Goal: Task Accomplishment & Management: Manage account settings

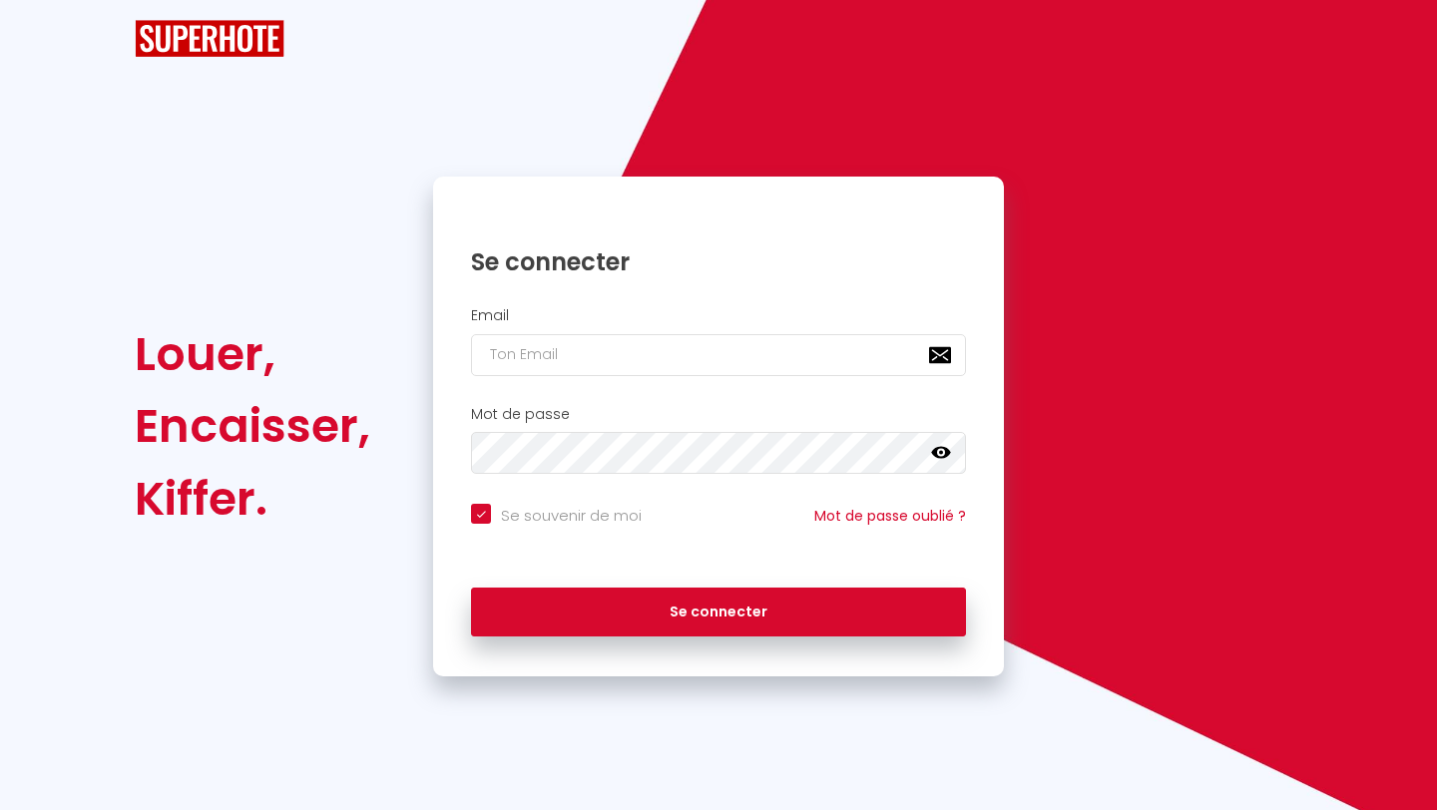
checkbox input "true"
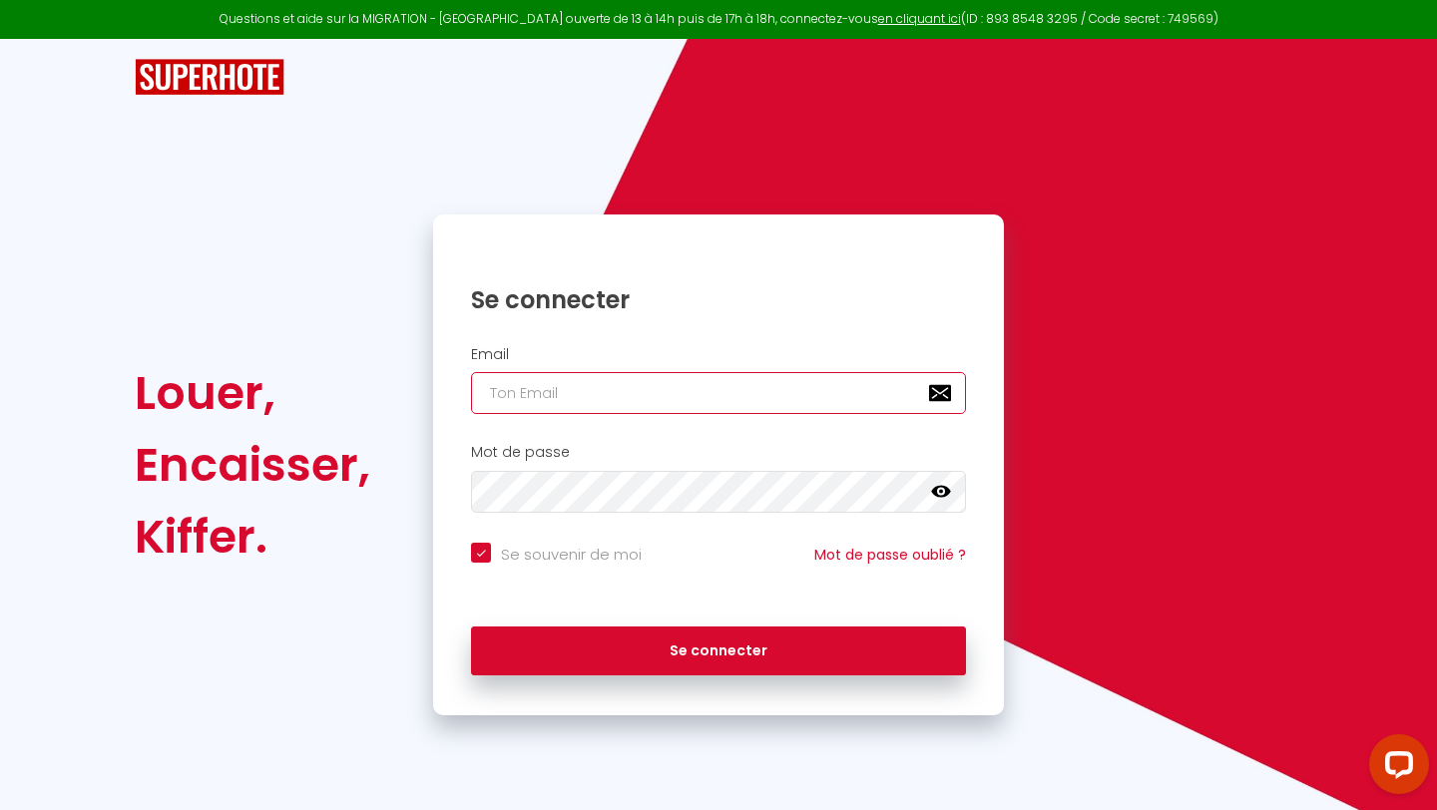
click at [669, 396] on input "email" at bounding box center [718, 393] width 495 height 42
type input "residencemorphee@gmail.com"
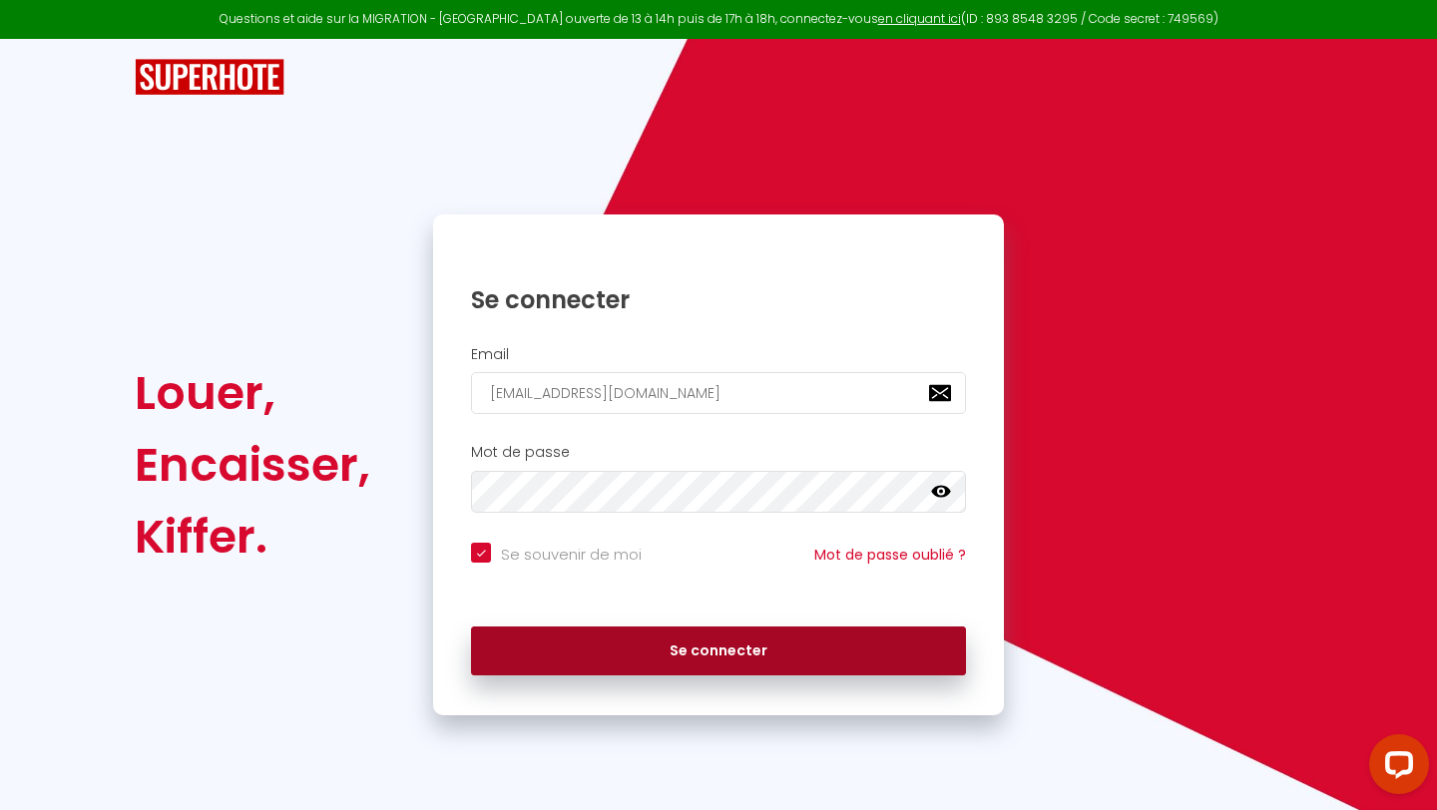
click at [652, 647] on button "Se connecter" at bounding box center [718, 651] width 495 height 50
checkbox input "true"
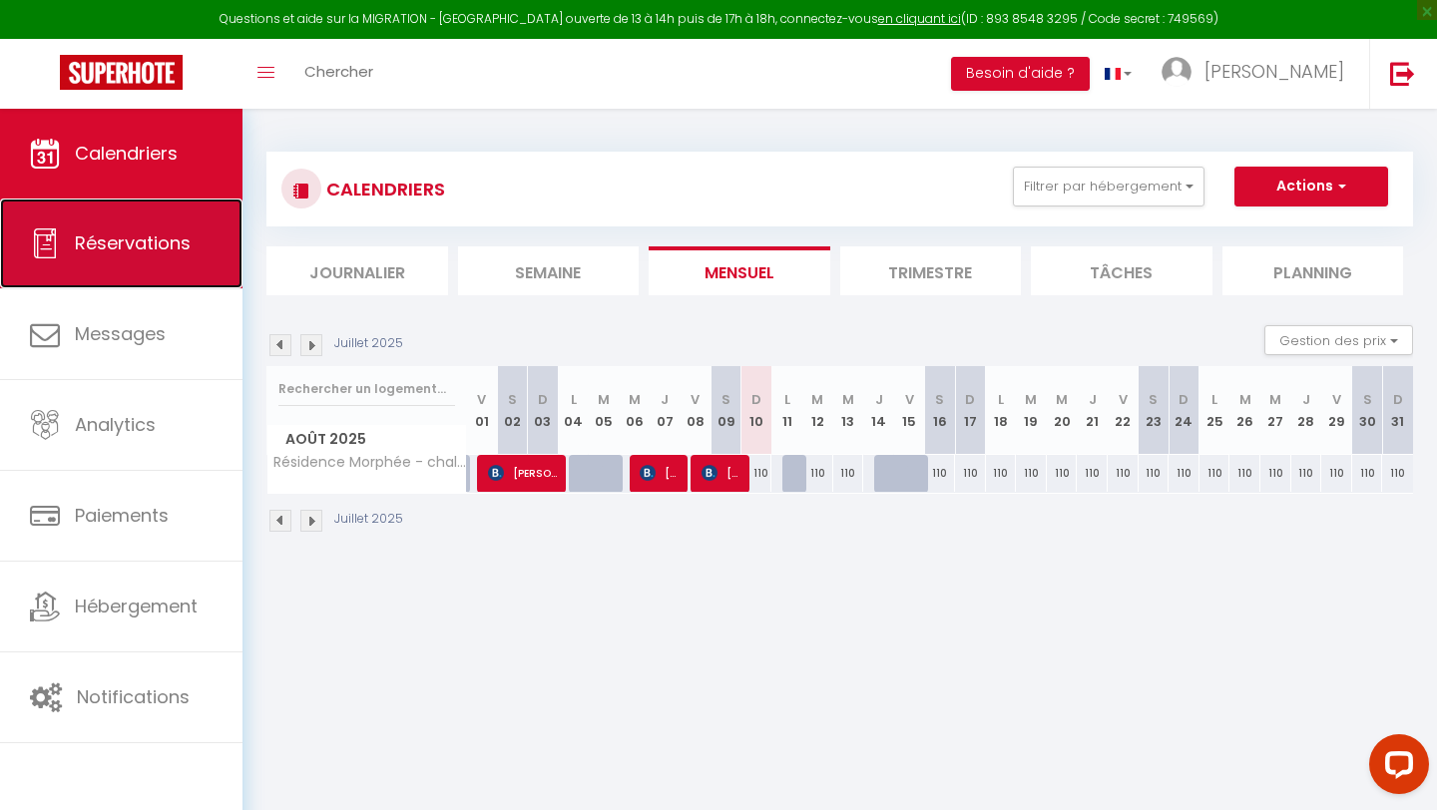
click at [190, 267] on link "Réservations" at bounding box center [121, 244] width 242 height 90
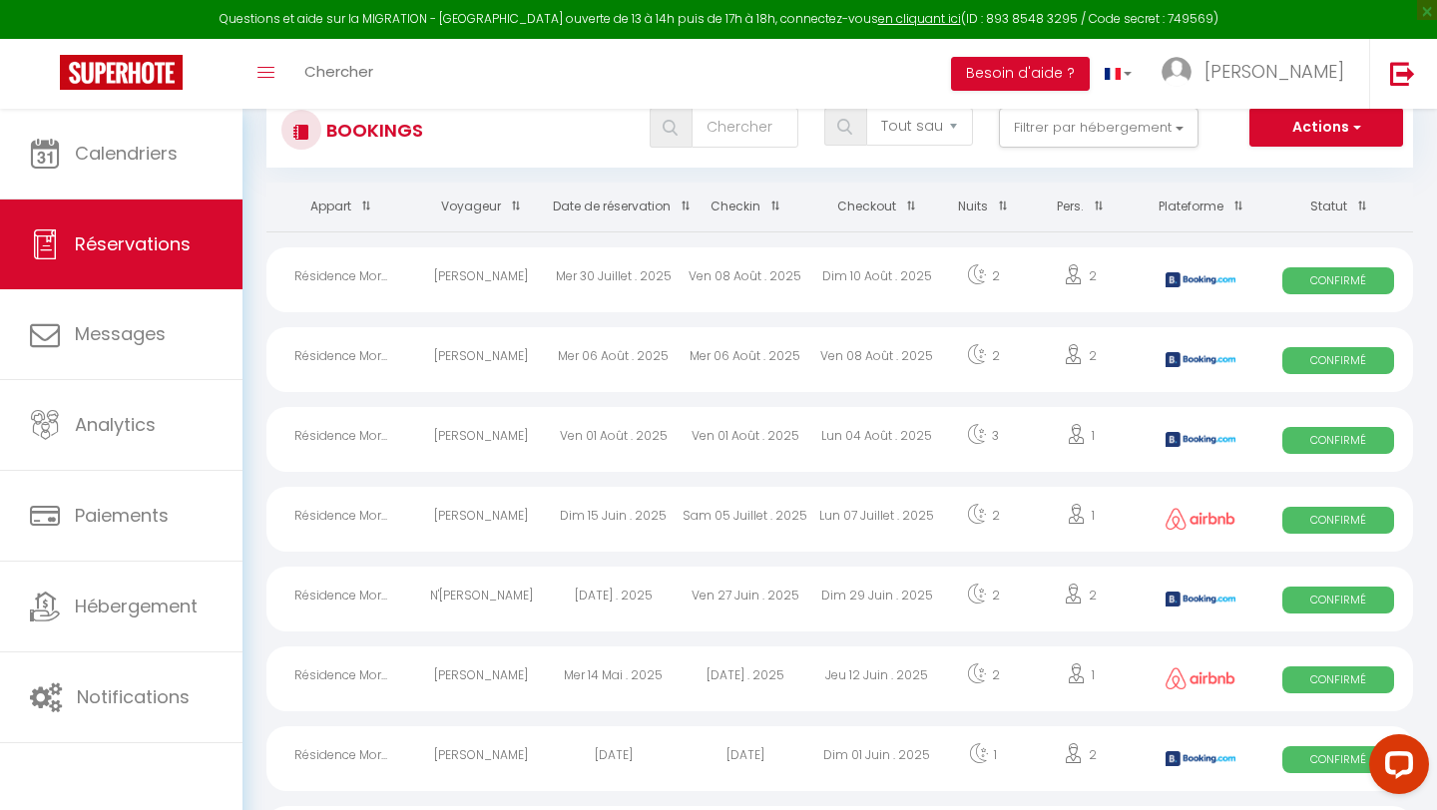
scroll to position [146, 0]
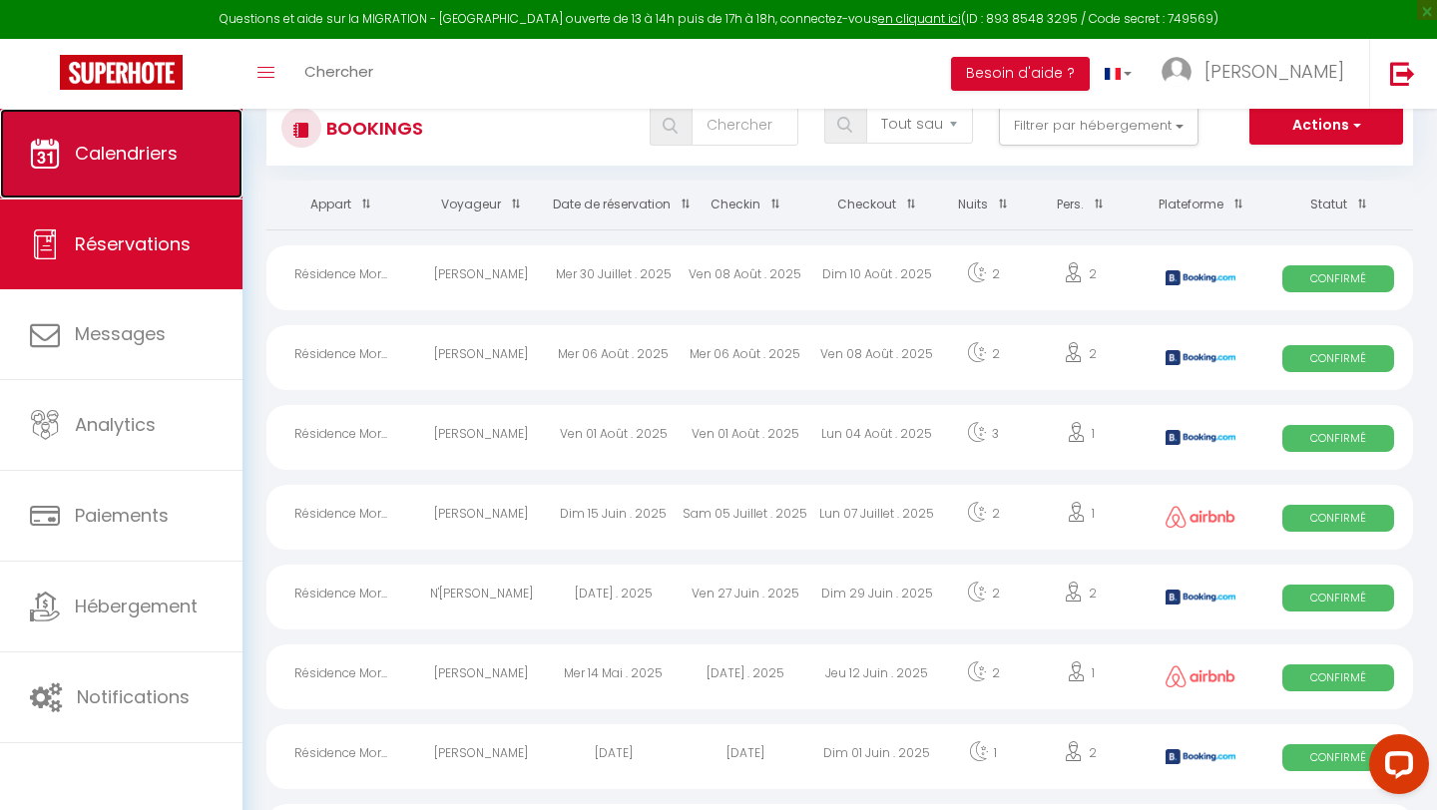
click at [179, 161] on link "Calendriers" at bounding box center [121, 154] width 242 height 90
